Goal: Transaction & Acquisition: Purchase product/service

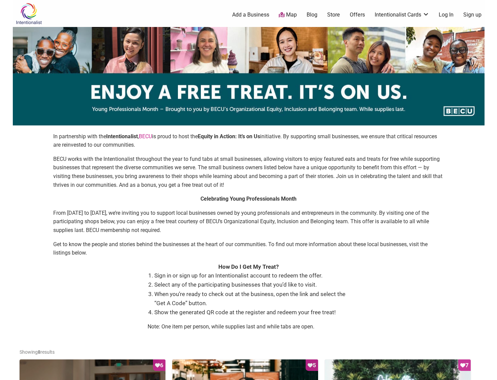
click at [130, 135] on strong "Intentionalist" at bounding box center [122, 136] width 32 height 6
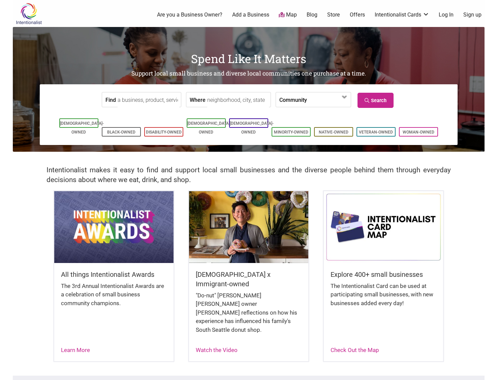
click at [354, 16] on link "Offers" at bounding box center [357, 14] width 15 height 7
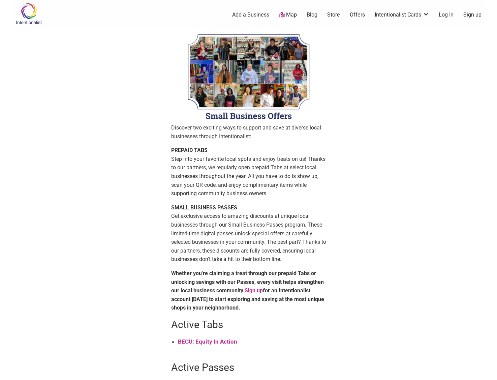
click at [450, 14] on link "Log In" at bounding box center [446, 14] width 15 height 7
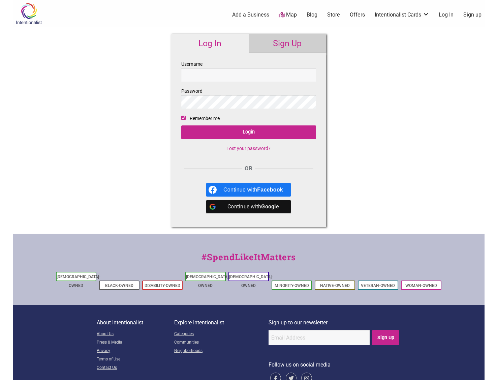
click at [248, 206] on div "Continue with Google" at bounding box center [254, 206] width 60 height 13
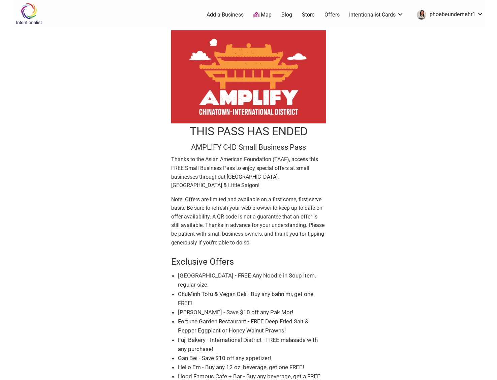
click at [26, 12] on img at bounding box center [29, 14] width 32 height 22
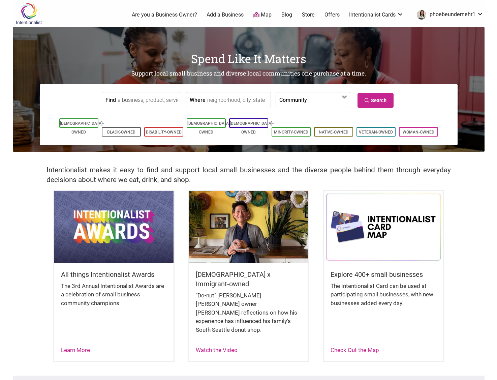
click at [207, 97] on input "Where" at bounding box center [238, 99] width 62 height 15
drag, startPoint x: 214, startPoint y: 98, endPoint x: 266, endPoint y: 100, distance: 52.0
click at [266, 100] on form "Find Where Community Asian-Owned Black-Owned Disability-Owned Family-Owned Lati…" at bounding box center [249, 99] width 408 height 21
type input "Kirkland, WA, USA"
click at [364, 104] on link "Search" at bounding box center [376, 100] width 36 height 15
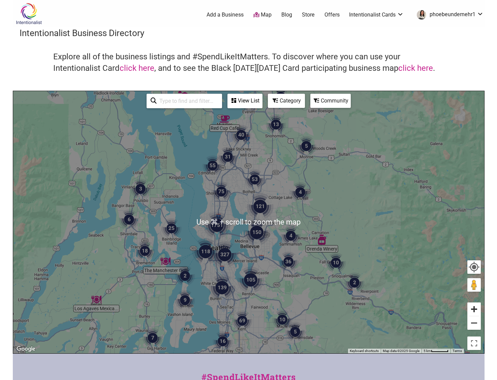
click at [473, 310] on button "Zoom in" at bounding box center [474, 309] width 13 height 13
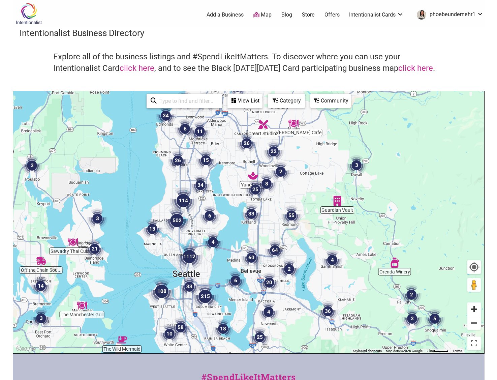
click at [473, 310] on button "Zoom in" at bounding box center [474, 309] width 13 height 13
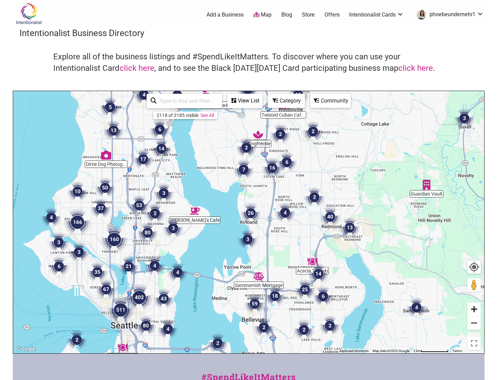
click at [473, 310] on button "Zoom in" at bounding box center [474, 309] width 13 height 13
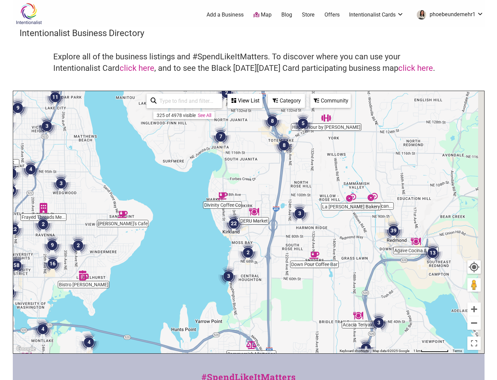
drag, startPoint x: 328, startPoint y: 207, endPoint x: 309, endPoint y: 217, distance: 21.9
click at [309, 217] on div "To navigate, press the arrow keys." at bounding box center [248, 222] width 471 height 262
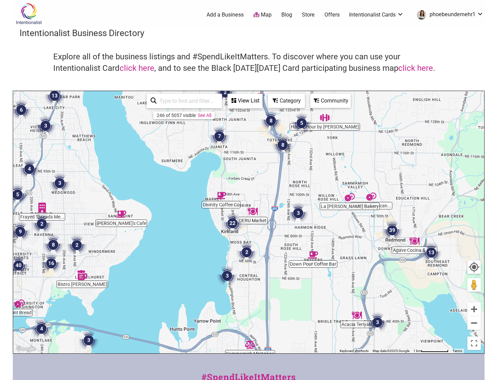
click at [297, 212] on img "3" at bounding box center [298, 213] width 20 height 20
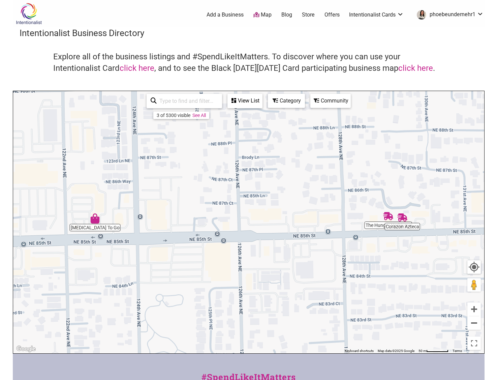
click at [388, 215] on img "The Hungry Herbivore" at bounding box center [388, 216] width 10 height 10
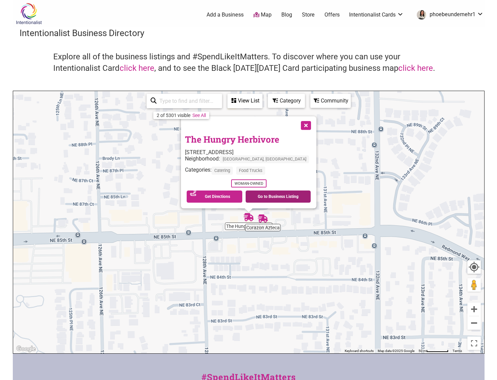
click at [270, 197] on link "Go to Business Listing" at bounding box center [278, 197] width 65 height 12
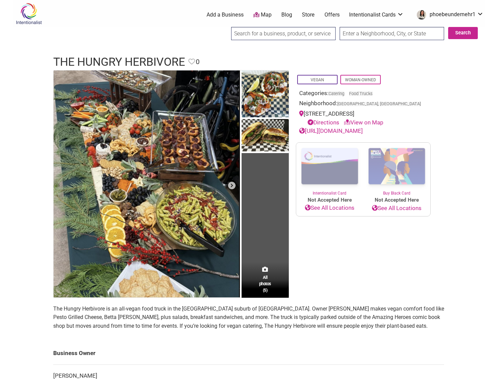
click at [325, 16] on link "Offers" at bounding box center [332, 14] width 15 height 7
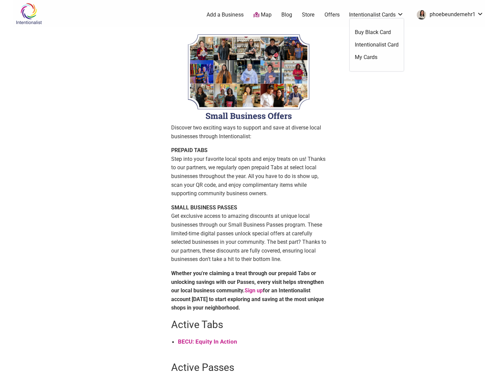
click at [374, 42] on link "Intentionalist Card" at bounding box center [377, 44] width 44 height 7
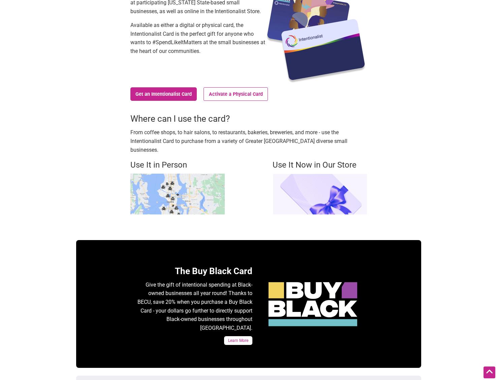
scroll to position [55, 0]
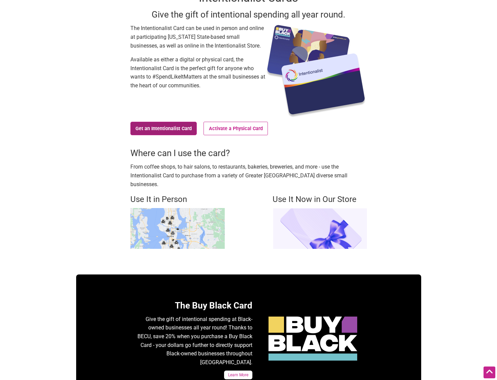
click at [154, 130] on link "Get an Intentionalist Card" at bounding box center [164, 128] width 67 height 13
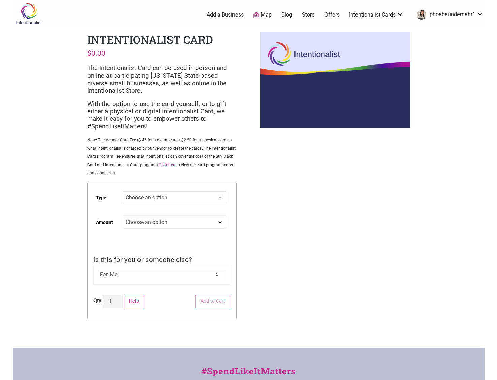
click at [170, 203] on select "Choose an option Digital Physical" at bounding box center [175, 197] width 104 height 13
select select "Physical"
click at [123, 192] on select "Choose an option Digital Physical" at bounding box center [175, 197] width 104 height 13
click at [170, 220] on select "Choose an option Custom 25 50 100 150 200 250" at bounding box center [175, 222] width 104 height 13
click at [123, 216] on select "Choose an option Custom 25 50 100 150 200 250" at bounding box center [175, 222] width 104 height 13
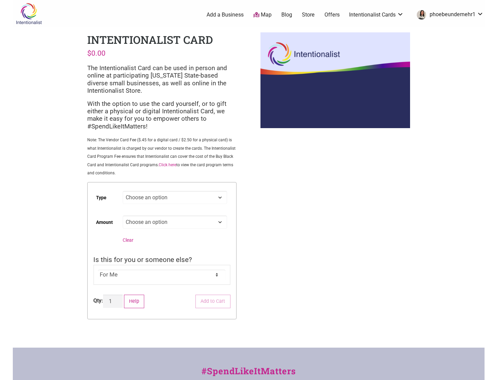
click at [287, 16] on link "Blog" at bounding box center [287, 14] width 11 height 7
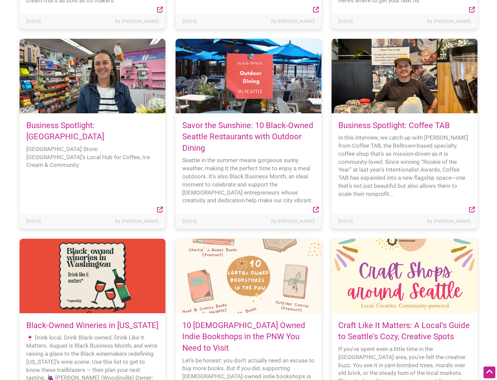
scroll to position [683, 0]
